Goal: Task Accomplishment & Management: Complete application form

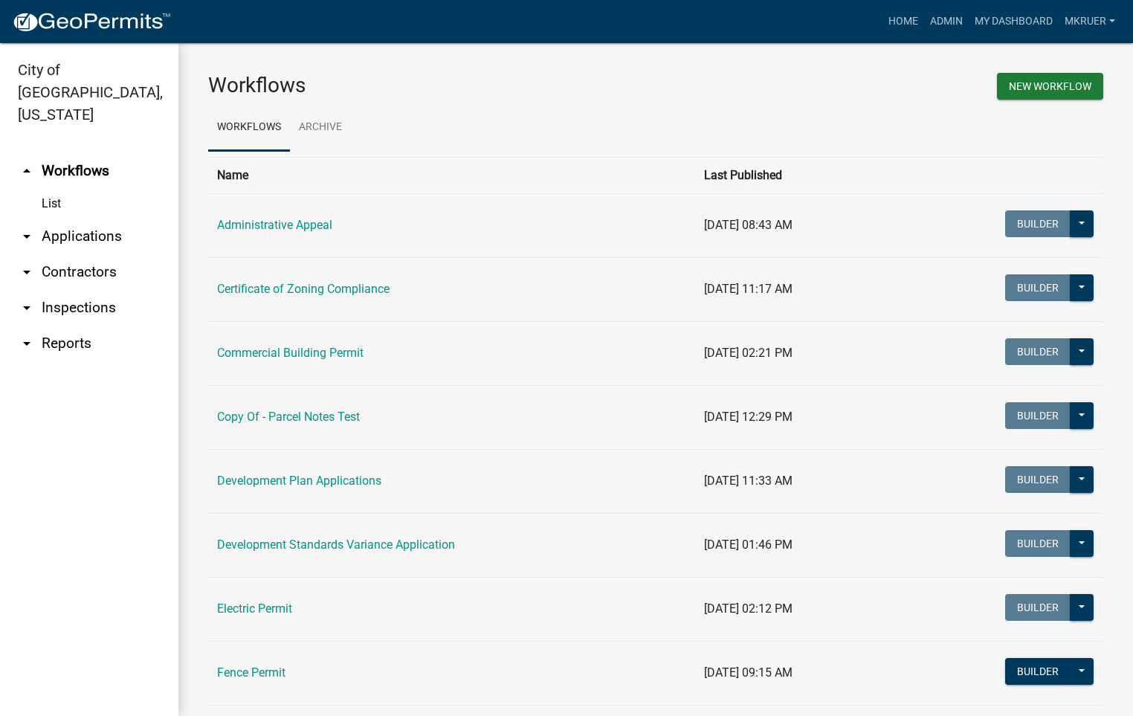
click at [90, 290] on link "arrow_drop_down Inspections" at bounding box center [89, 308] width 178 height 36
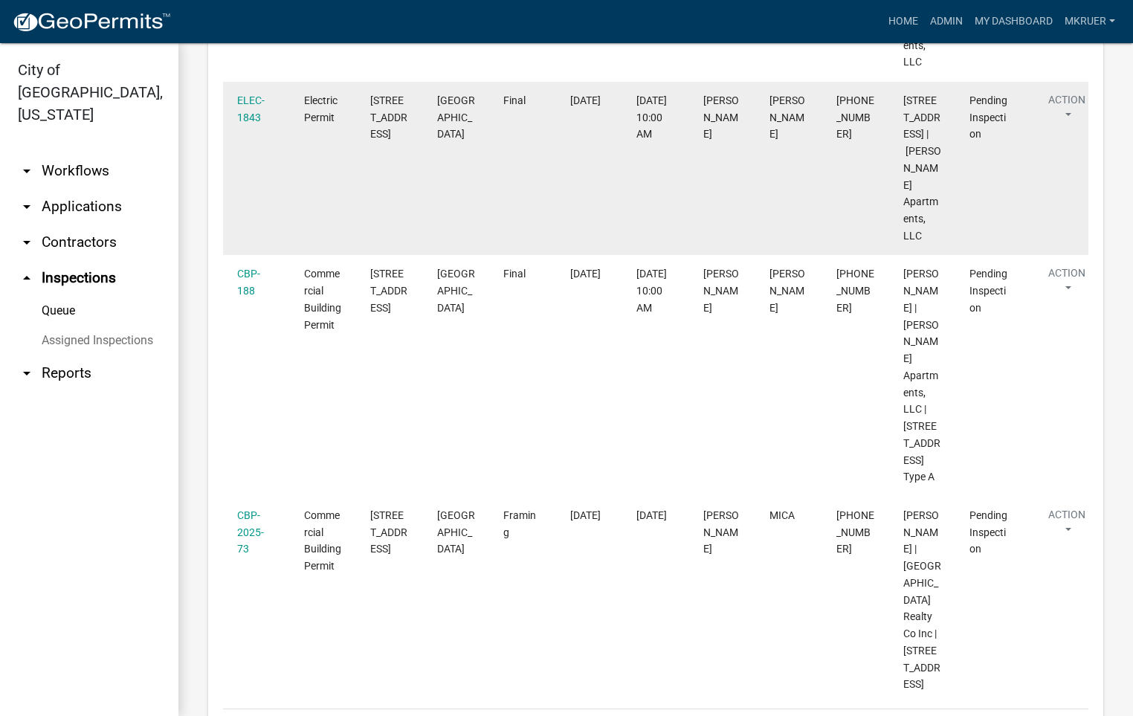
scroll to position [558, 0]
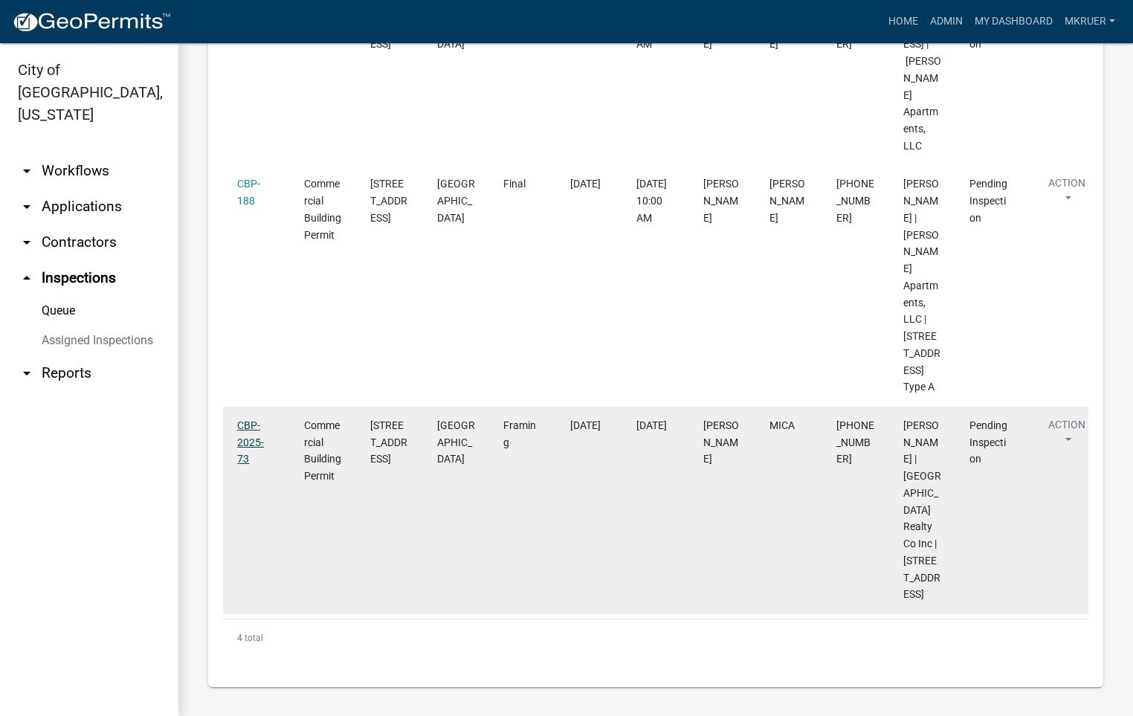
click at [248, 465] on link "CBP-2025-73" at bounding box center [250, 442] width 27 height 46
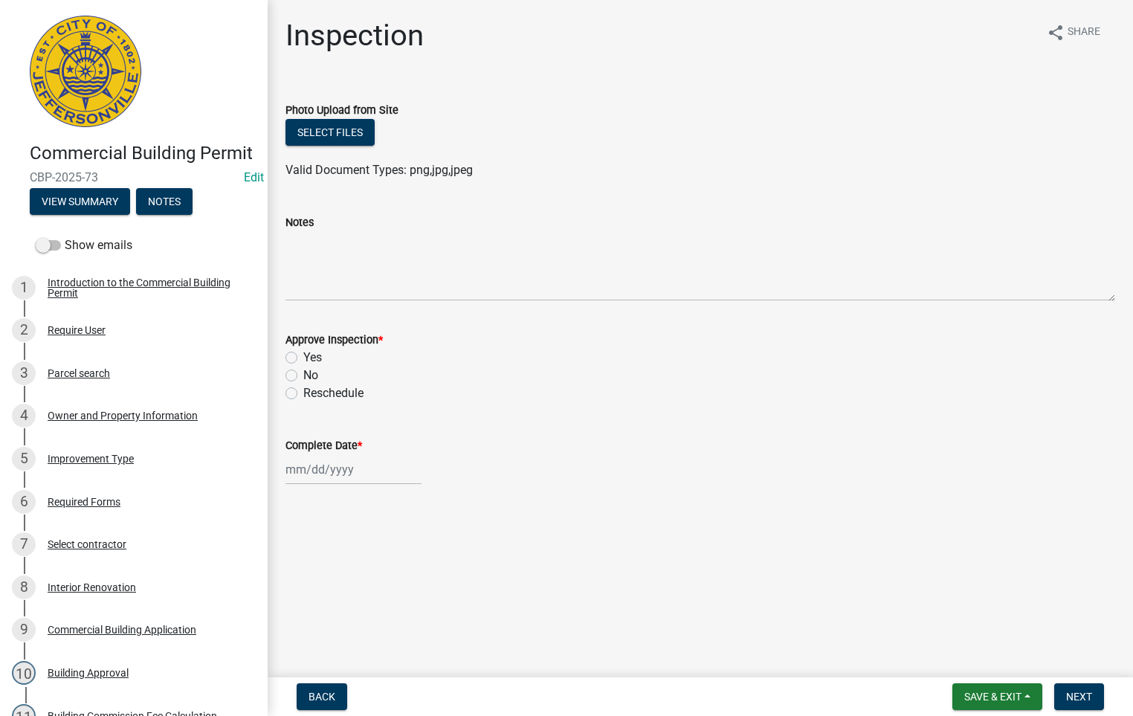
click at [303, 362] on label "Yes" at bounding box center [312, 358] width 19 height 18
click at [303, 358] on input "Yes" at bounding box center [308, 354] width 10 height 10
radio input "true"
click at [326, 469] on div at bounding box center [353, 469] width 136 height 30
select select "10"
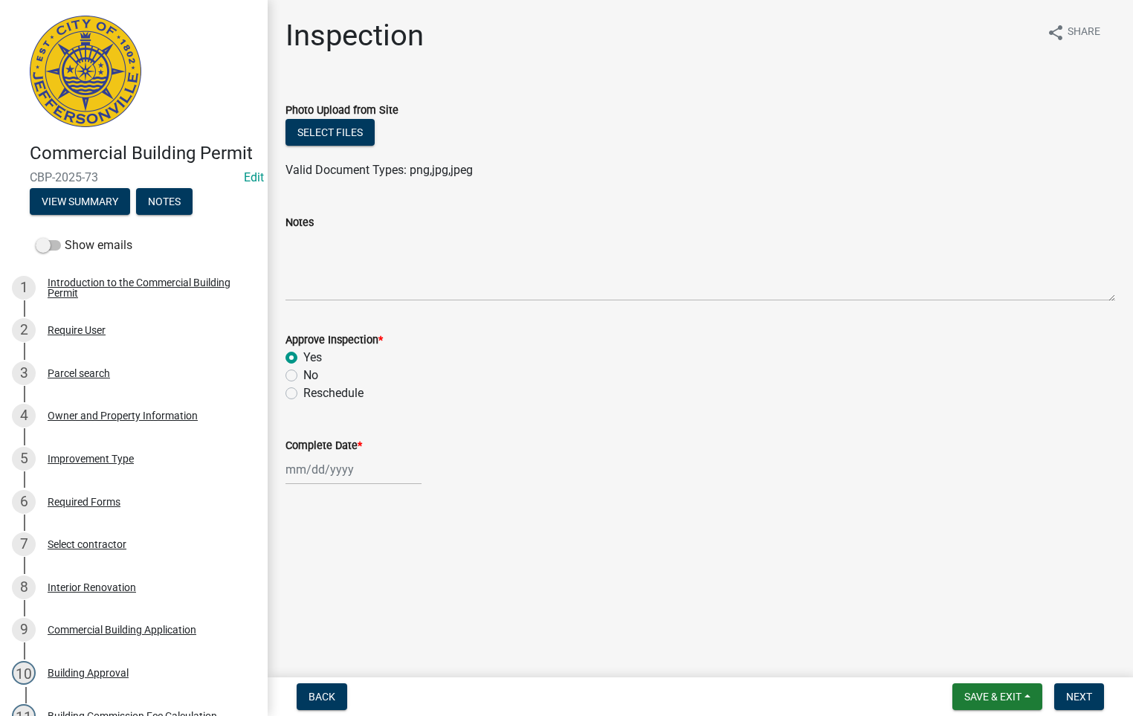
select select "2025"
click at [398, 341] on div "10" at bounding box center [396, 343] width 24 height 24
type input "[DATE]"
click at [1082, 691] on span "Next" at bounding box center [1079, 697] width 26 height 12
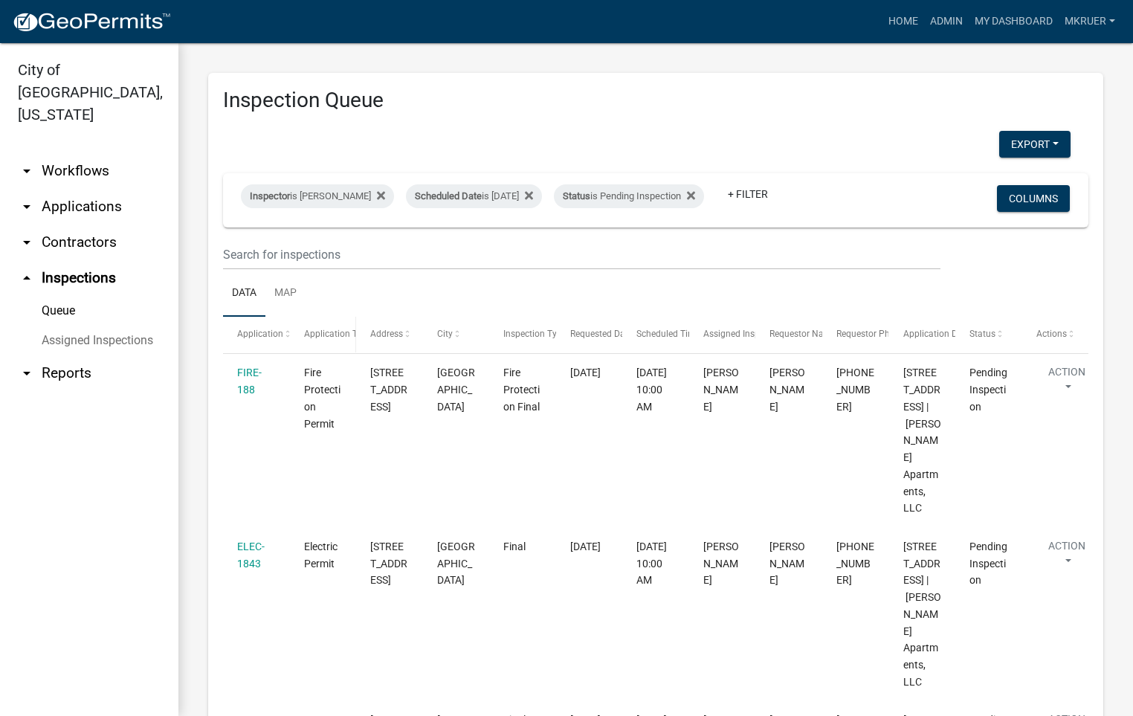
scroll to position [476, 0]
